Goal: Check status: Check status

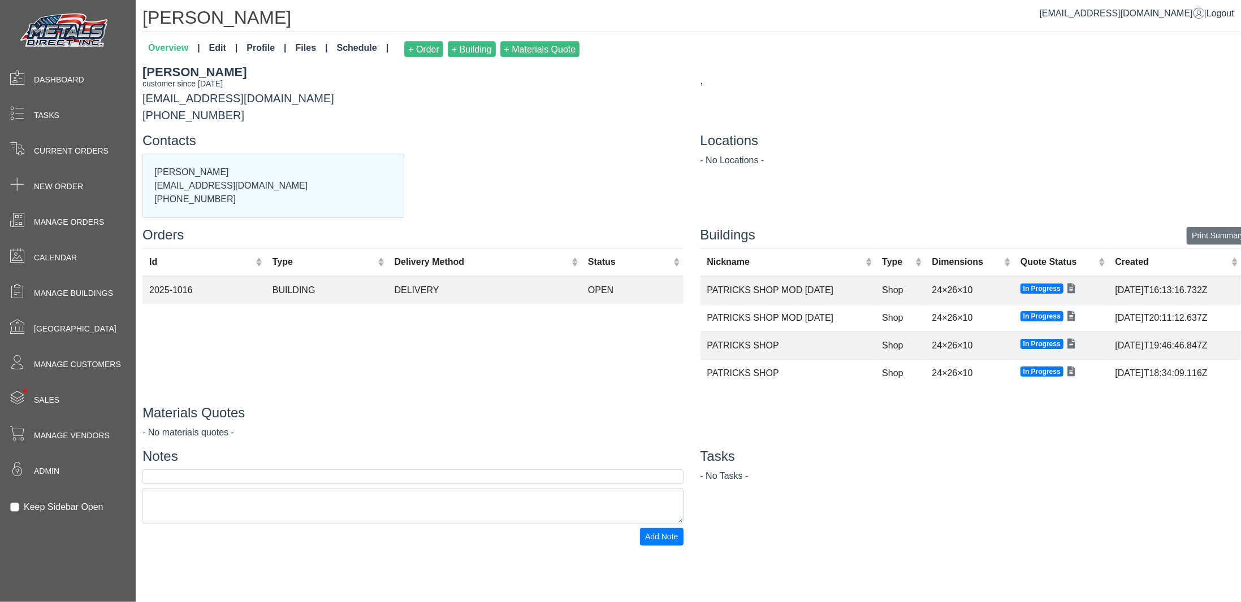
click at [558, 117] on div "[PERSON_NAME] customer since [DATE] [EMAIL_ADDRESS][DOMAIN_NAME] [PHONE_NUMBER]" at bounding box center [413, 93] width 558 height 61
click at [73, 226] on span "Manage Orders" at bounding box center [69, 222] width 70 height 12
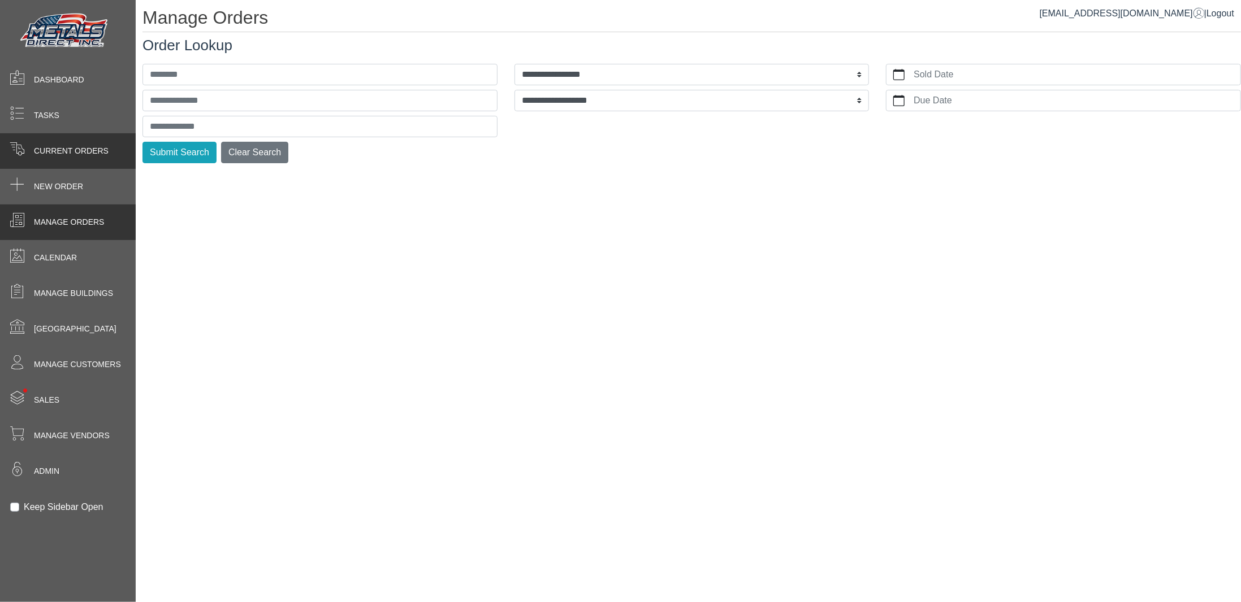
click at [49, 153] on span "Current Orders" at bounding box center [71, 151] width 75 height 12
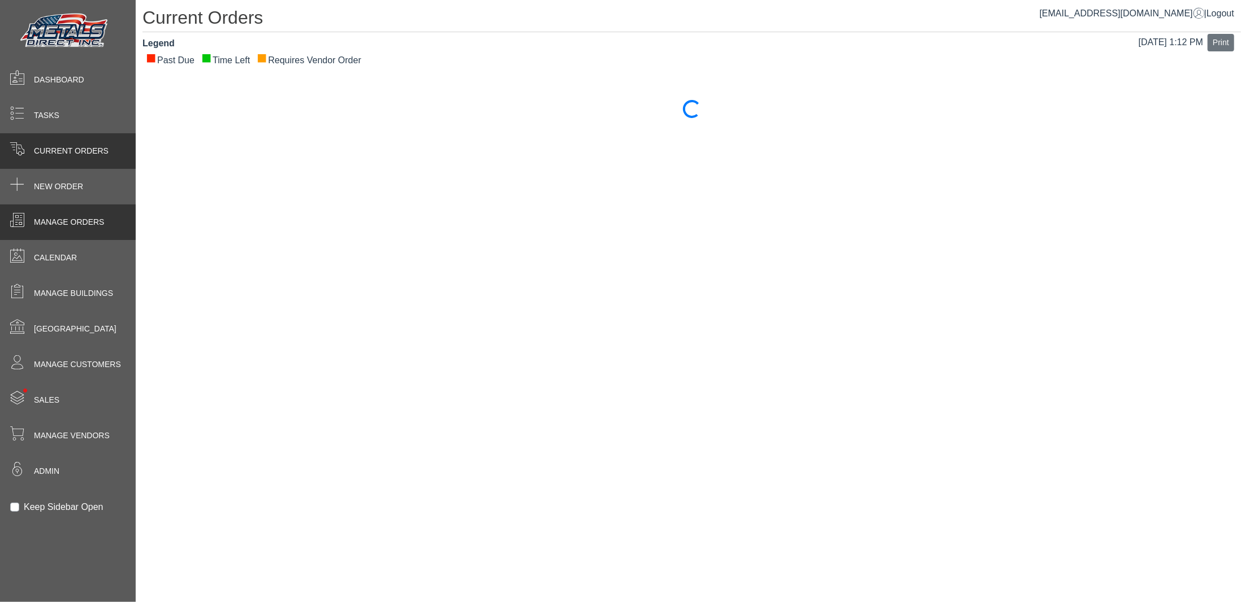
click at [63, 222] on span "Manage Orders" at bounding box center [69, 222] width 70 height 12
